Goal: Communication & Community: Answer question/provide support

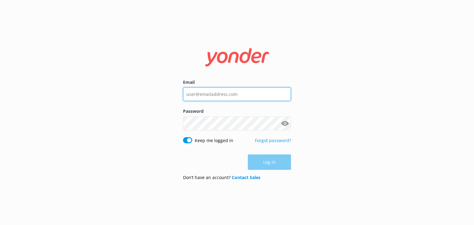
type input "[EMAIL_ADDRESS][DOMAIN_NAME]"
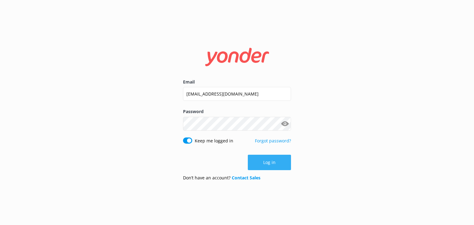
click at [266, 165] on button "Log in" at bounding box center [269, 162] width 43 height 15
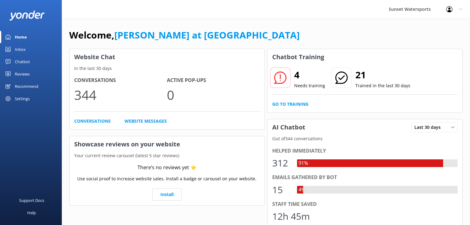
click at [17, 45] on div "Inbox" at bounding box center [20, 49] width 11 height 12
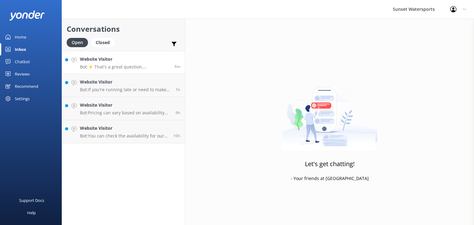
click at [115, 63] on div "Website Visitor Bot: ⚡ That's a great question, unfortunately I do not know the…" at bounding box center [125, 62] width 90 height 13
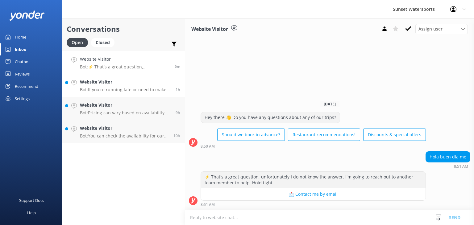
click at [108, 86] on div "Website Visitor Bot: If you're running late or need to make changes to your res…" at bounding box center [125, 86] width 91 height 14
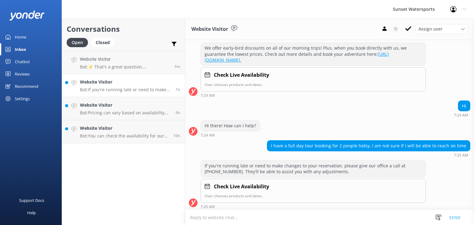
scroll to position [74, 0]
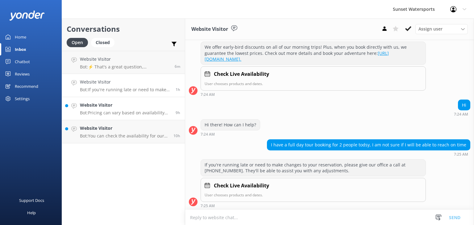
click at [119, 108] on h4 "Website Visitor" at bounding box center [125, 105] width 91 height 7
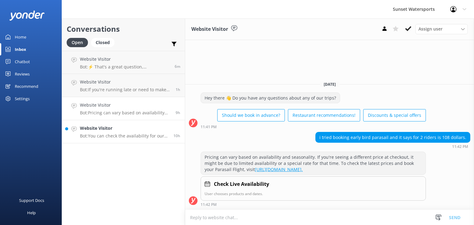
click at [105, 134] on p "Bot: You can check the availability for our sunset cruises and book your spot a…" at bounding box center [124, 136] width 89 height 6
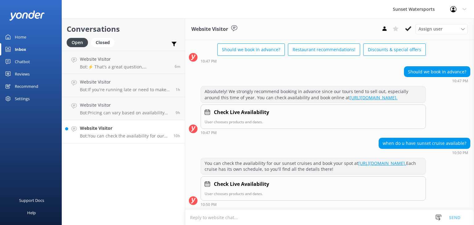
scroll to position [41, 0]
click at [109, 66] on p "Bot: ⚡ That's a great question, unfortunately I do not know the answer. I'm goi…" at bounding box center [125, 67] width 90 height 6
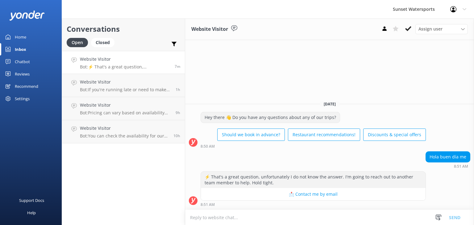
click at [19, 48] on div "Inbox" at bounding box center [20, 49] width 11 height 12
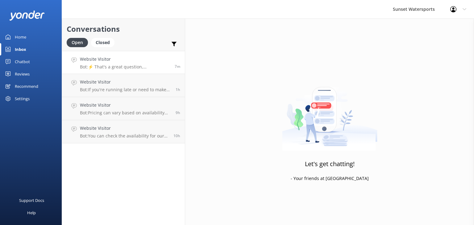
click at [130, 68] on p "Bot: ⚡ That's a great question, unfortunately I do not know the answer. I'm goi…" at bounding box center [125, 67] width 90 height 6
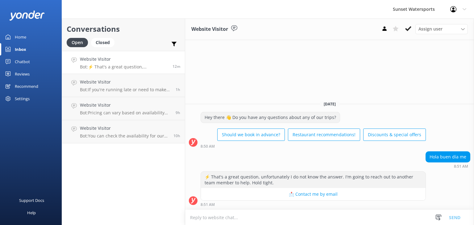
click at [107, 56] on h4 "Website Visitor" at bounding box center [124, 59] width 88 height 7
click at [103, 65] on p "Bot: ⚡ That's a great question, unfortunately I do not know the answer. I'm goi…" at bounding box center [124, 67] width 88 height 6
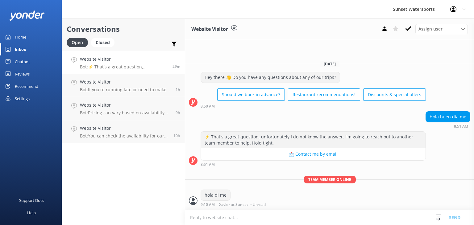
click at [109, 62] on h4 "Website Visitor" at bounding box center [124, 59] width 88 height 7
click at [117, 59] on h4 "Website Visitor" at bounding box center [124, 59] width 88 height 7
